Goal: Task Accomplishment & Management: Manage account settings

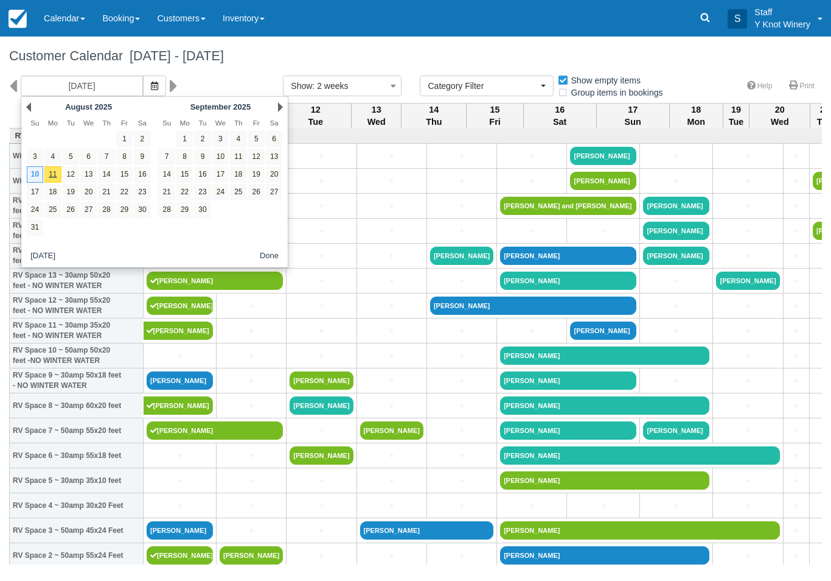
select select
click at [259, 156] on link "12" at bounding box center [256, 156] width 16 height 16
type input "09/12/25"
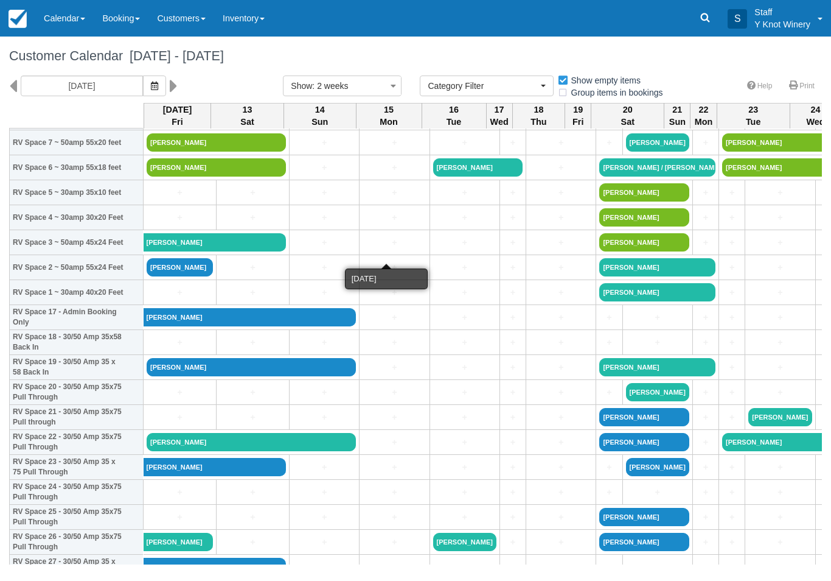
scroll to position [288, 0]
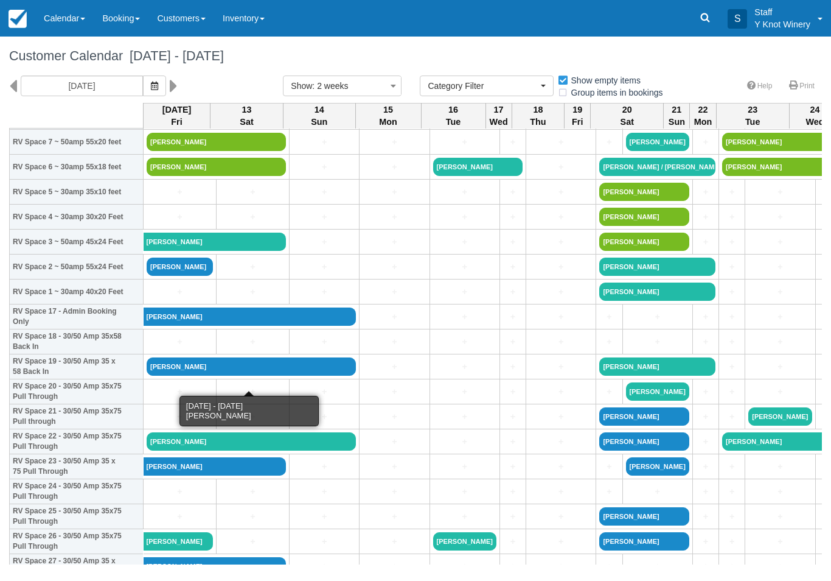
click at [217, 375] on link "[PERSON_NAME]" at bounding box center [251, 366] width 209 height 18
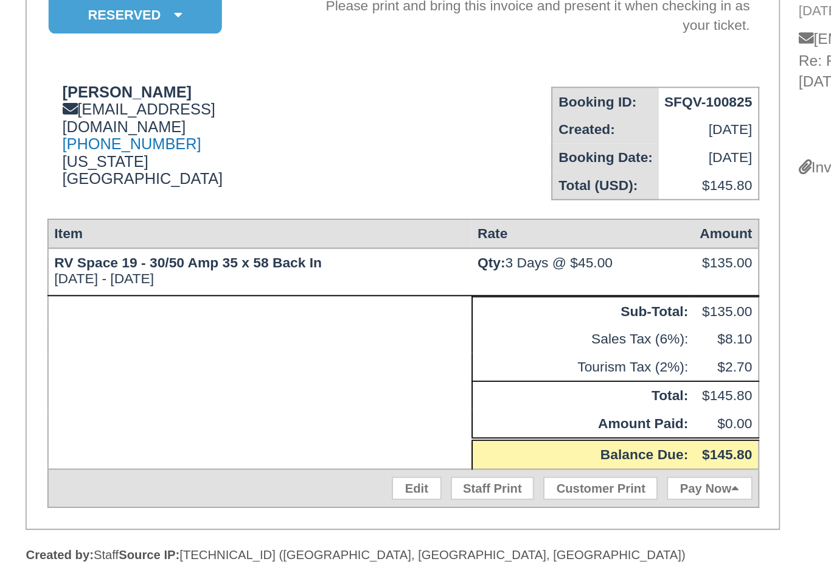
click at [363, 417] on link "Edit" at bounding box center [376, 423] width 26 height 12
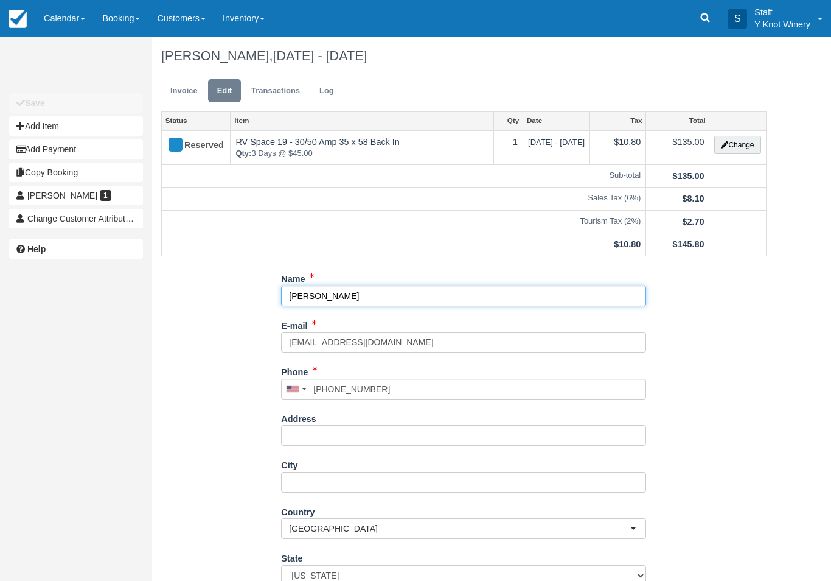
click at [347, 289] on input "[PERSON_NAME]" at bounding box center [463, 295] width 365 height 21
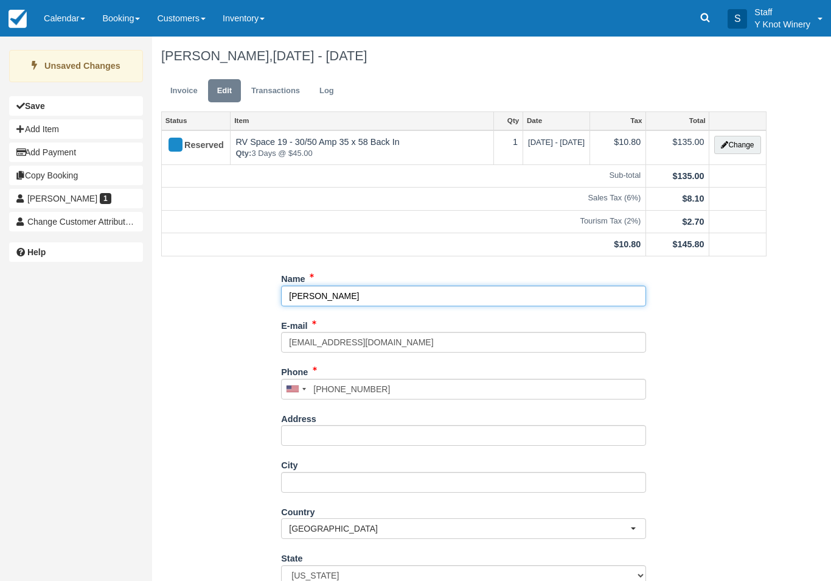
type input "[PERSON_NAME]"
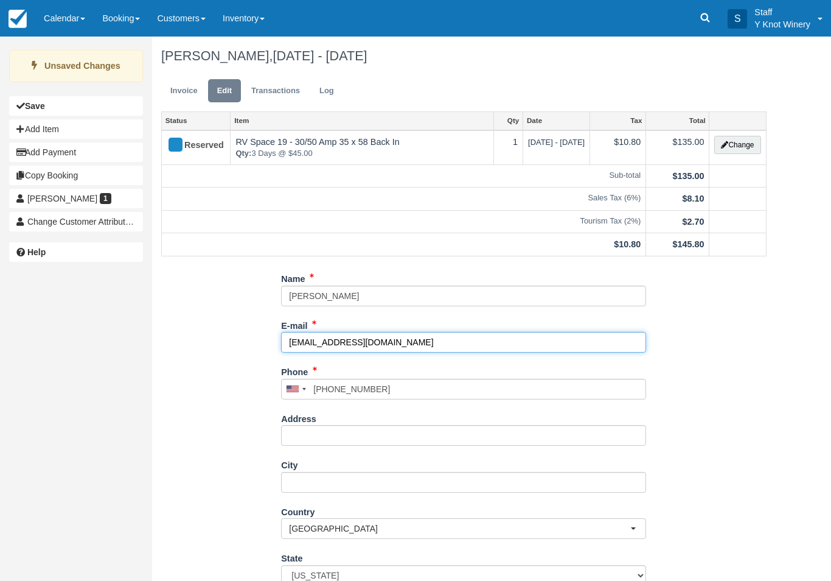
click at [336, 343] on input "[EMAIL_ADDRESS][DOMAIN_NAME]" at bounding box center [463, 342] width 365 height 21
click at [311, 338] on input "[EMAIL_ADDRESS][DOMAIN_NAME]" at bounding box center [463, 342] width 365 height 21
click at [326, 340] on input "[EMAIL_ADDRESS][DOMAIN_NAME]" at bounding box center [463, 342] width 365 height 21
type input "[EMAIL_ADDRESS][DOMAIN_NAME]"
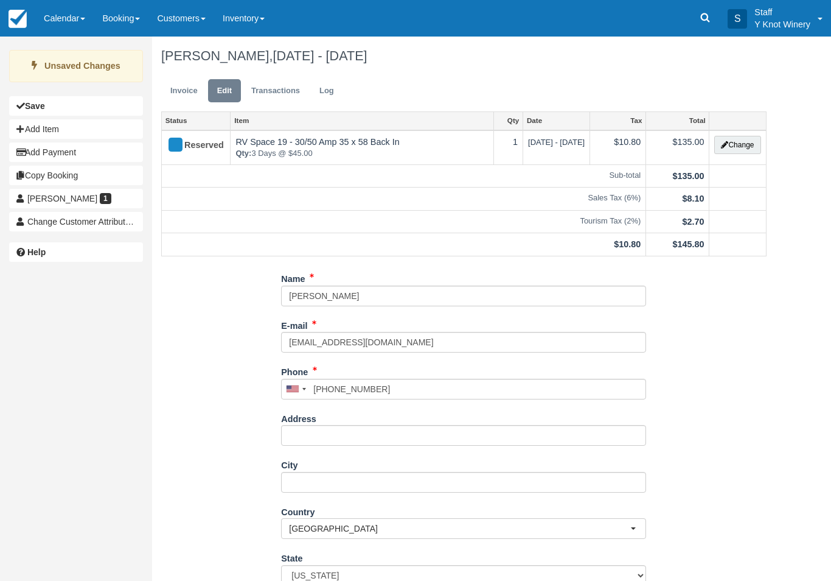
type input "[PHONE_NUMBER]"
click at [181, 96] on link "Invoice" at bounding box center [184, 91] width 46 height 24
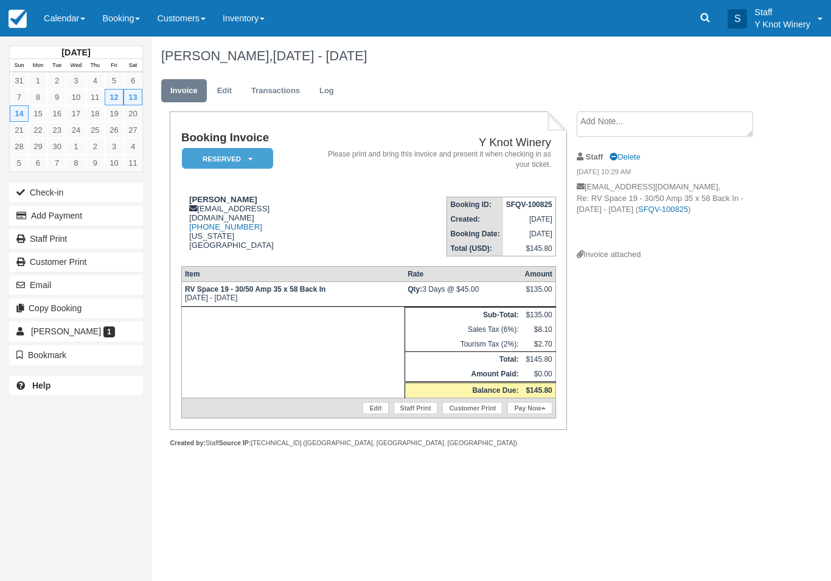
click at [96, 285] on button "Email" at bounding box center [76, 284] width 134 height 19
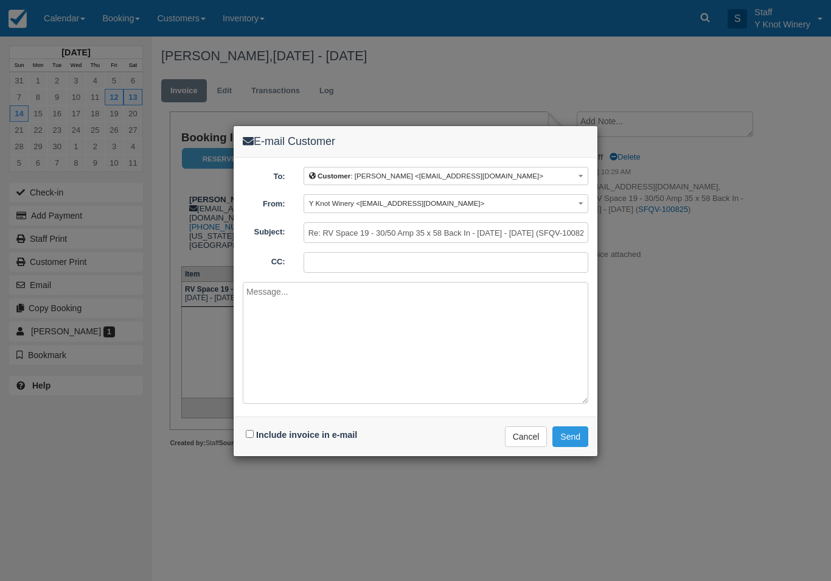
click at [568, 439] on button "Send" at bounding box center [571, 436] width 36 height 21
